Goal: Task Accomplishment & Management: Use online tool/utility

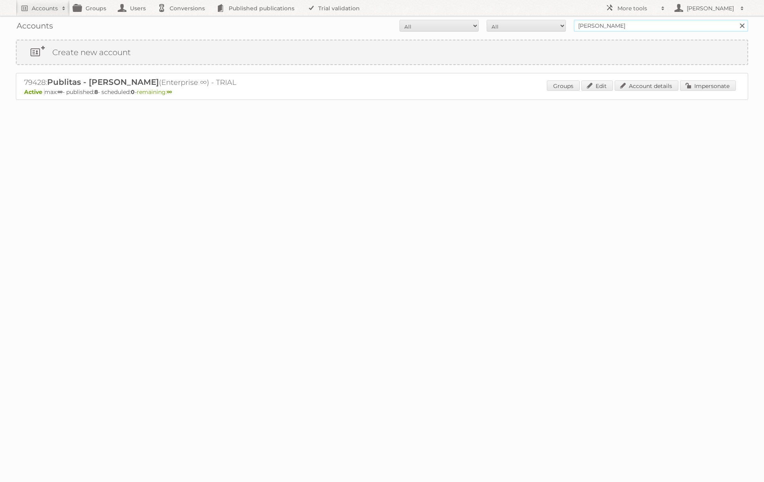
click at [651, 29] on input "[PERSON_NAME]" at bounding box center [661, 26] width 174 height 12
type input "netto-online"
click at [736, 20] on input "Search" at bounding box center [742, 26] width 12 height 12
click at [697, 87] on link "Impersonate" at bounding box center [708, 85] width 56 height 10
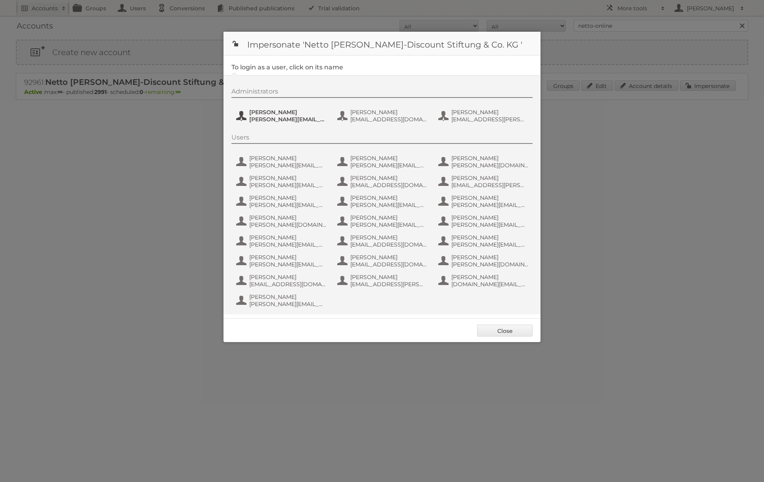
click at [309, 121] on span "henri.schmidhuber@netto-online.de" at bounding box center [287, 119] width 77 height 7
